Goal: Information Seeking & Learning: Learn about a topic

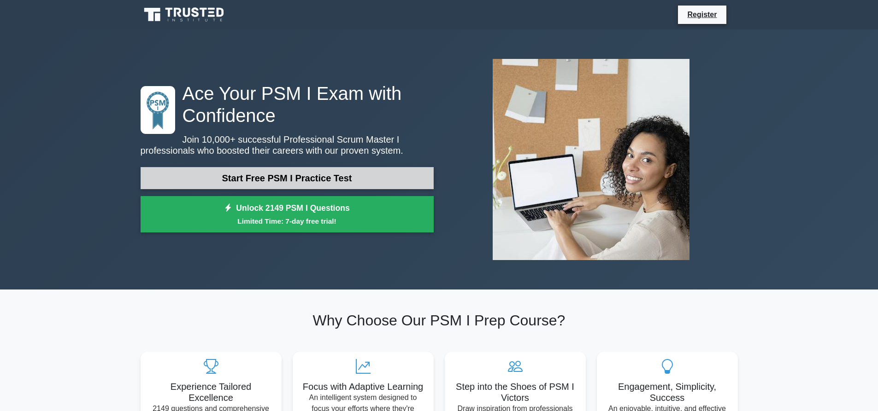
click at [253, 180] on link "Start Free PSM I Practice Test" at bounding box center [286, 178] width 293 height 22
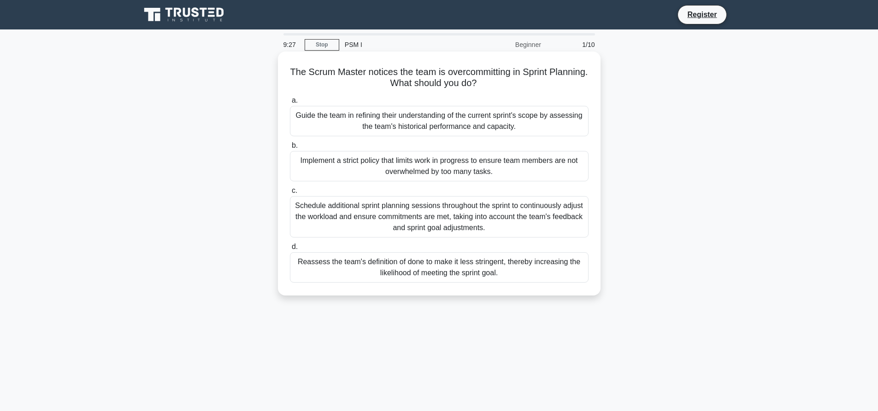
click at [378, 217] on div "Schedule additional sprint planning sessions throughout the sprint to continuou…" at bounding box center [439, 216] width 298 height 41
click at [290, 194] on input "c. Schedule additional sprint planning sessions throughout the sprint to contin…" at bounding box center [290, 191] width 0 height 6
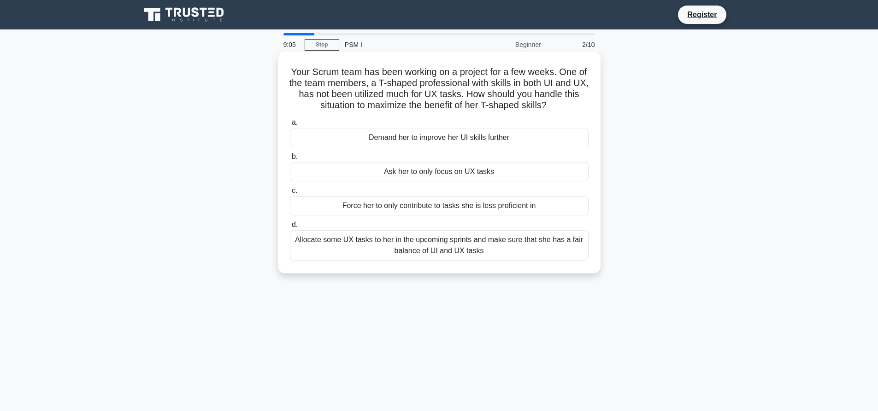
click at [436, 248] on div "Allocate some UX tasks to her in the upcoming sprints and make sure that she ha…" at bounding box center [439, 245] width 298 height 30
click at [290, 228] on input "d. Allocate some UX tasks to her in the upcoming sprints and make sure that she…" at bounding box center [290, 225] width 0 height 6
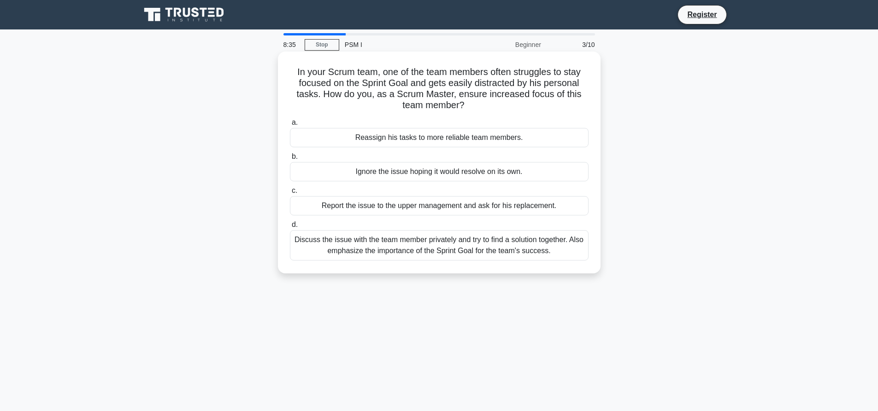
click at [492, 239] on div "Discuss the issue with the team member privately and try to find a solution tog…" at bounding box center [439, 245] width 298 height 30
click at [290, 228] on input "d. Discuss the issue with the team member privately and try to find a solution …" at bounding box center [290, 225] width 0 height 6
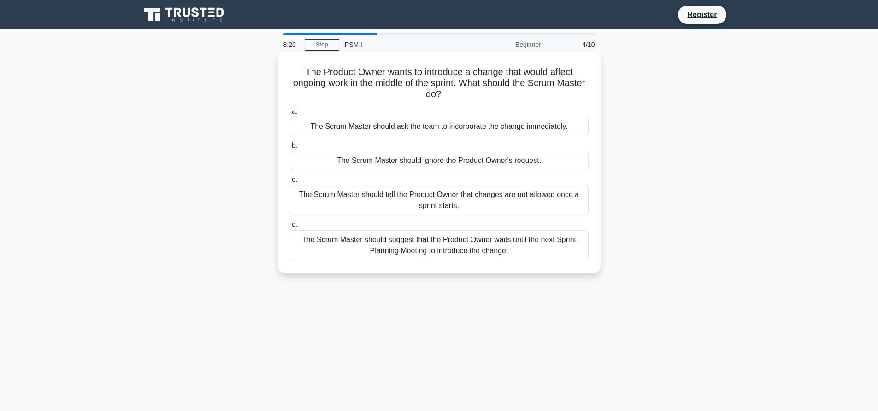
click at [478, 242] on div "The Scrum Master should suggest that the Product Owner waits until the next Spr…" at bounding box center [439, 245] width 298 height 30
click at [290, 228] on input "d. The Scrum Master should suggest that the Product Owner waits until the next …" at bounding box center [290, 225] width 0 height 6
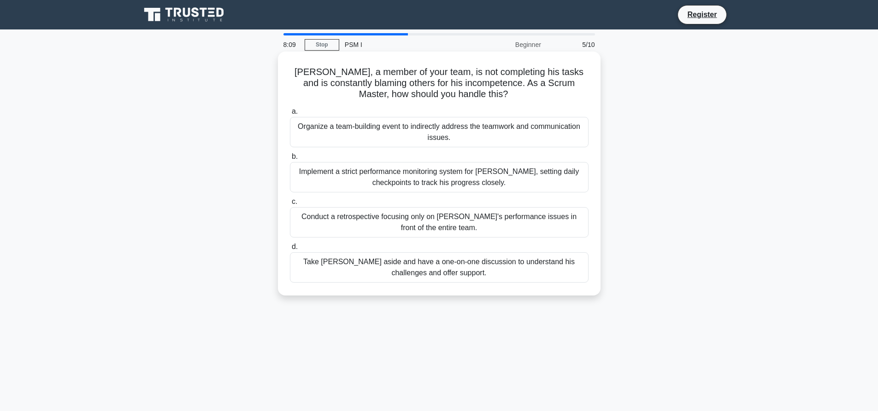
click at [484, 265] on div "Take Nick aside and have a one-on-one discussion to understand his challenges a…" at bounding box center [439, 267] width 298 height 30
click at [290, 250] on input "d. Take Nick aside and have a one-on-one discussion to understand his challenge…" at bounding box center [290, 247] width 0 height 6
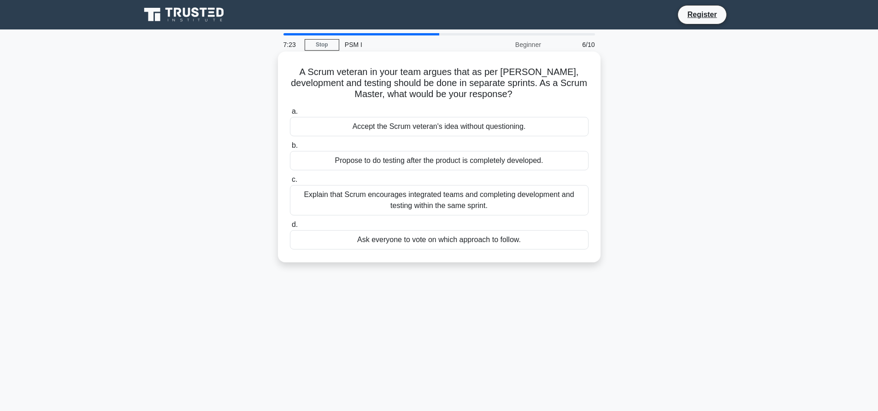
click at [393, 202] on div "Explain that Scrum encourages integrated teams and completing development and t…" at bounding box center [439, 200] width 298 height 30
click at [290, 183] on input "c. Explain that Scrum encourages integrated teams and completing development an…" at bounding box center [290, 180] width 0 height 6
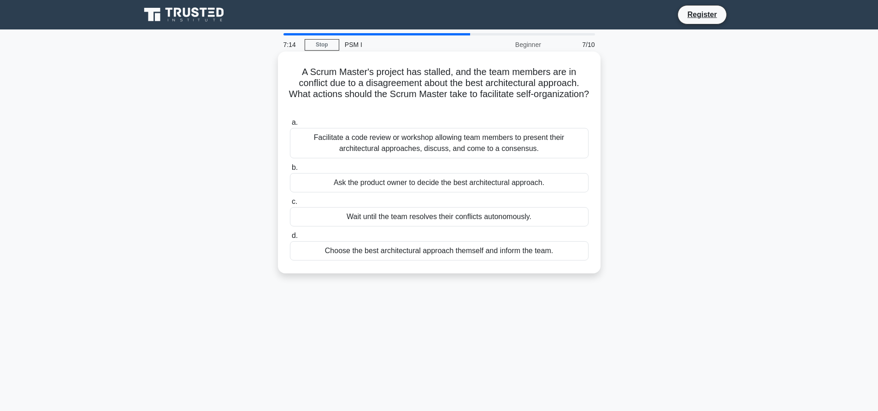
click at [469, 142] on div "Facilitate a code review or workshop allowing team members to present their arc…" at bounding box center [439, 143] width 298 height 30
click at [290, 126] on input "a. Facilitate a code review or workshop allowing team members to present their …" at bounding box center [290, 123] width 0 height 6
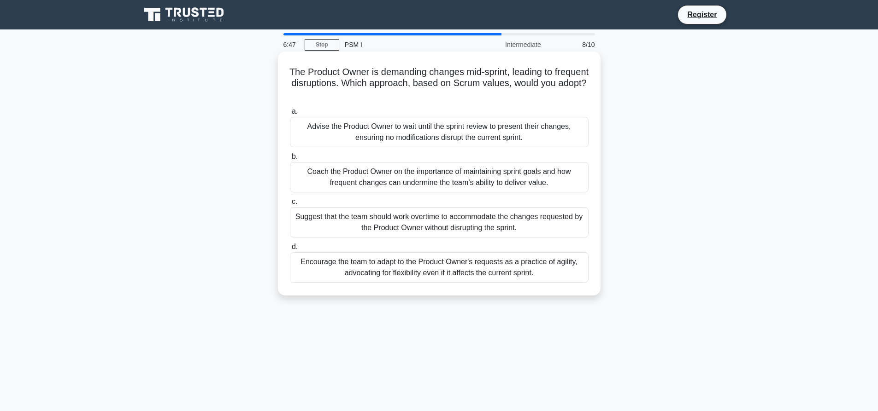
click at [362, 180] on div "Coach the Product Owner on the importance of maintaining sprint goals and how f…" at bounding box center [439, 177] width 298 height 30
click at [290, 160] on input "b. Coach the Product Owner on the importance of maintaining sprint goals and ho…" at bounding box center [290, 157] width 0 height 6
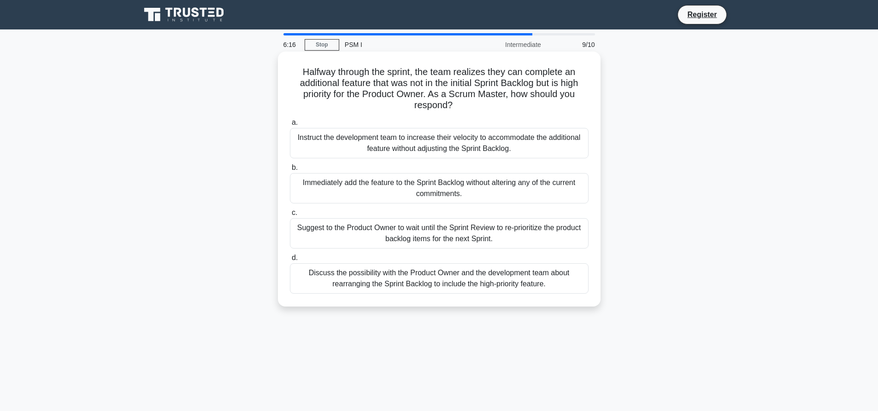
click at [421, 279] on div "Discuss the possibility with the Product Owner and the development team about r…" at bounding box center [439, 278] width 298 height 30
click at [423, 279] on div "Discuss the possibility with the Product Owner and the development team about r…" at bounding box center [439, 278] width 298 height 30
click at [290, 261] on input "d. Discuss the possibility with the Product Owner and the development team abou…" at bounding box center [290, 258] width 0 height 6
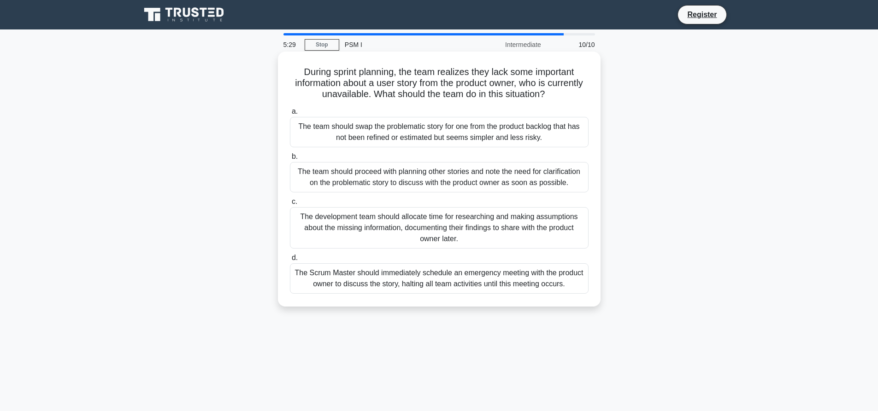
click at [364, 234] on div "The development team should allocate time for researching and making assumption…" at bounding box center [439, 227] width 298 height 41
click at [290, 205] on input "c. The development team should allocate time for researching and making assumpt…" at bounding box center [290, 202] width 0 height 6
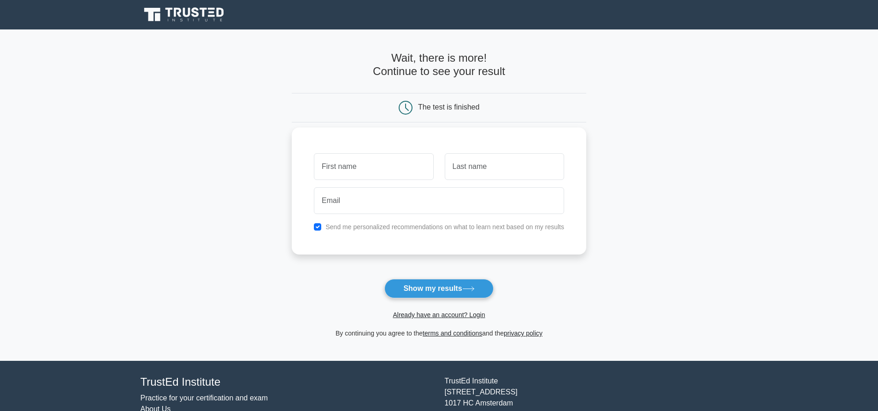
click at [382, 171] on input "text" at bounding box center [373, 166] width 119 height 27
type input "daniel"
type input "pulinat"
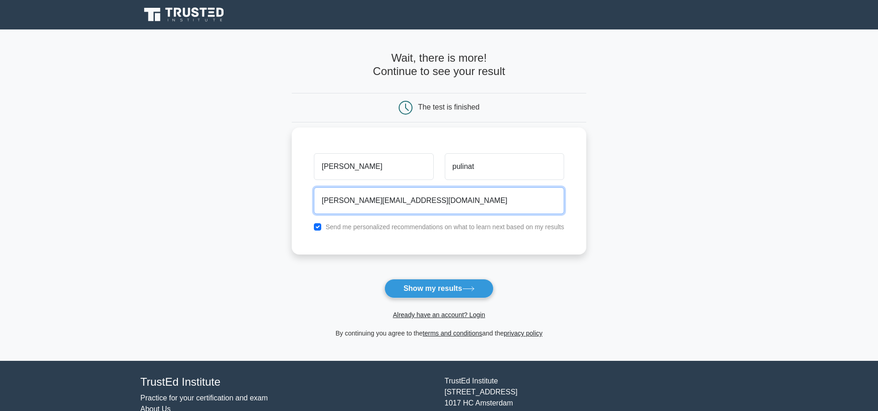
type input "daniel.pulinat@gmial.com"
click at [384, 279] on button "Show my results" at bounding box center [438, 288] width 109 height 19
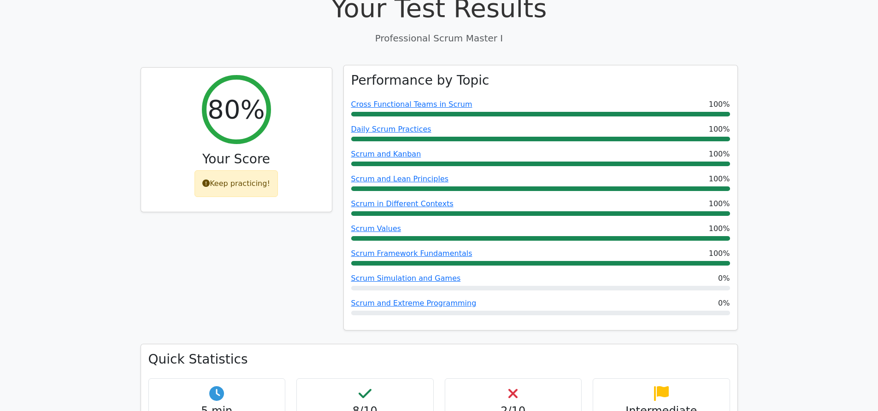
scroll to position [276, 0]
